Goal: Transaction & Acquisition: Purchase product/service

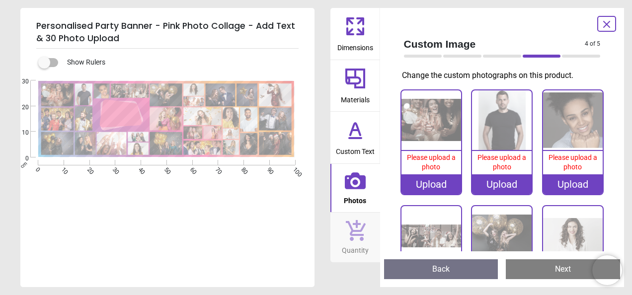
click at [435, 185] on div "Upload" at bounding box center [431, 184] width 60 height 20
click at [439, 182] on div "Upload" at bounding box center [431, 184] width 60 height 20
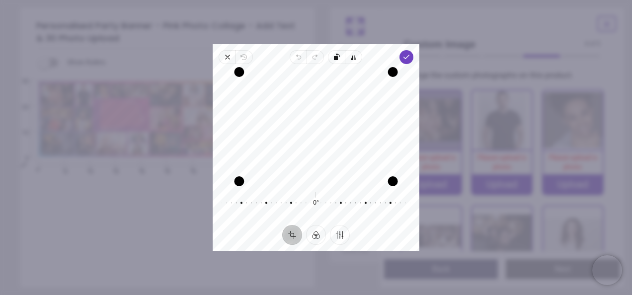
drag, startPoint x: 352, startPoint y: 130, endPoint x: 354, endPoint y: 149, distance: 18.4
click at [354, 149] on div "Recenter" at bounding box center [316, 126] width 191 height 109
click at [405, 56] on icon "button" at bounding box center [406, 57] width 8 height 8
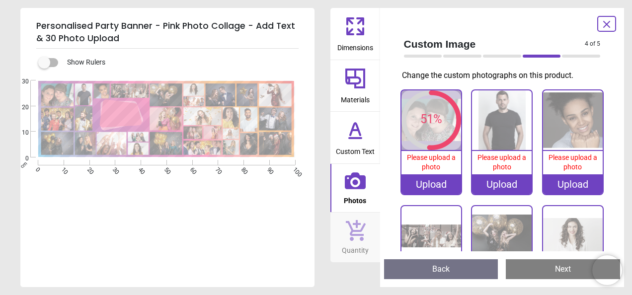
click at [501, 177] on div "Upload" at bounding box center [502, 184] width 60 height 20
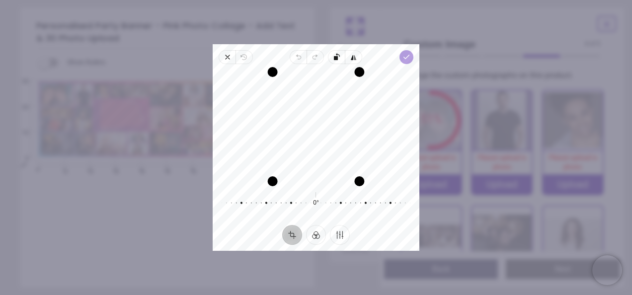
click at [410, 55] on span "Done" at bounding box center [406, 57] width 14 height 14
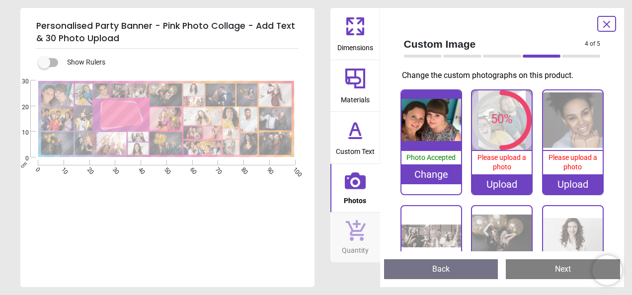
click at [582, 184] on div "Upload" at bounding box center [573, 184] width 60 height 20
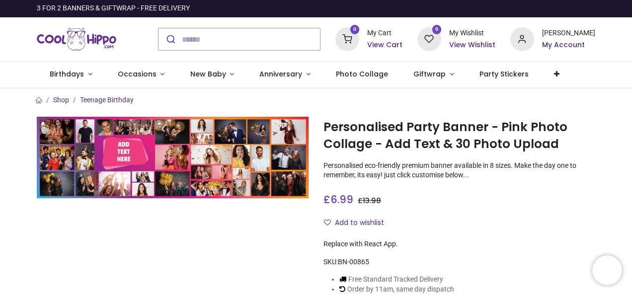
type input "**********"
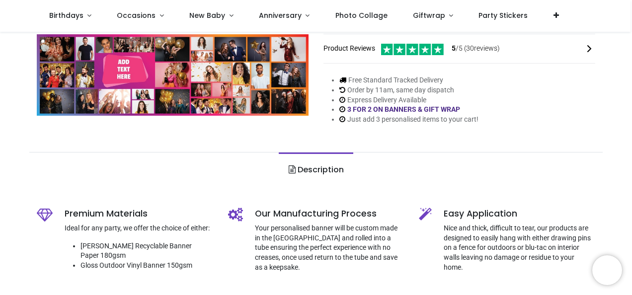
scroll to position [24, 0]
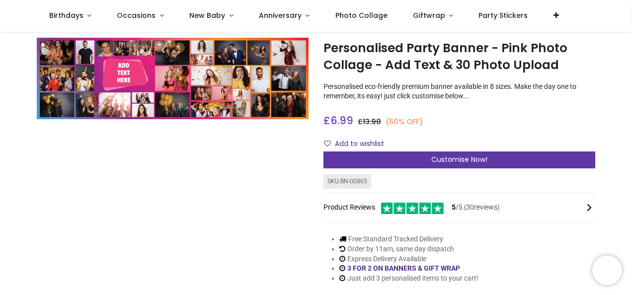
click at [429, 163] on div "Customise Now!" at bounding box center [459, 159] width 272 height 17
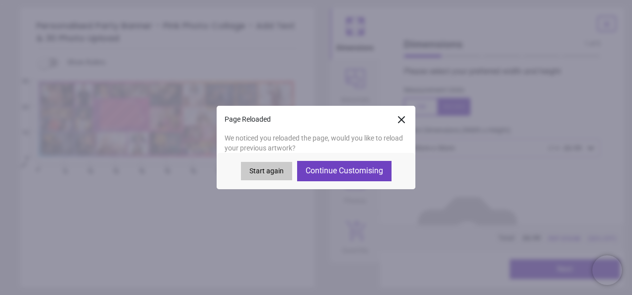
click at [360, 172] on button "Continue Customising" at bounding box center [344, 171] width 94 height 20
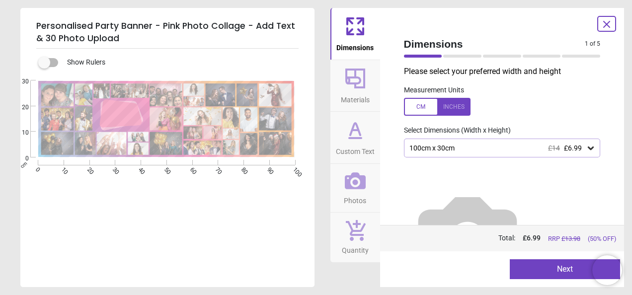
type textarea "**********"
click at [547, 266] on button "Next" at bounding box center [565, 269] width 110 height 20
